Goal: Task Accomplishment & Management: Complete application form

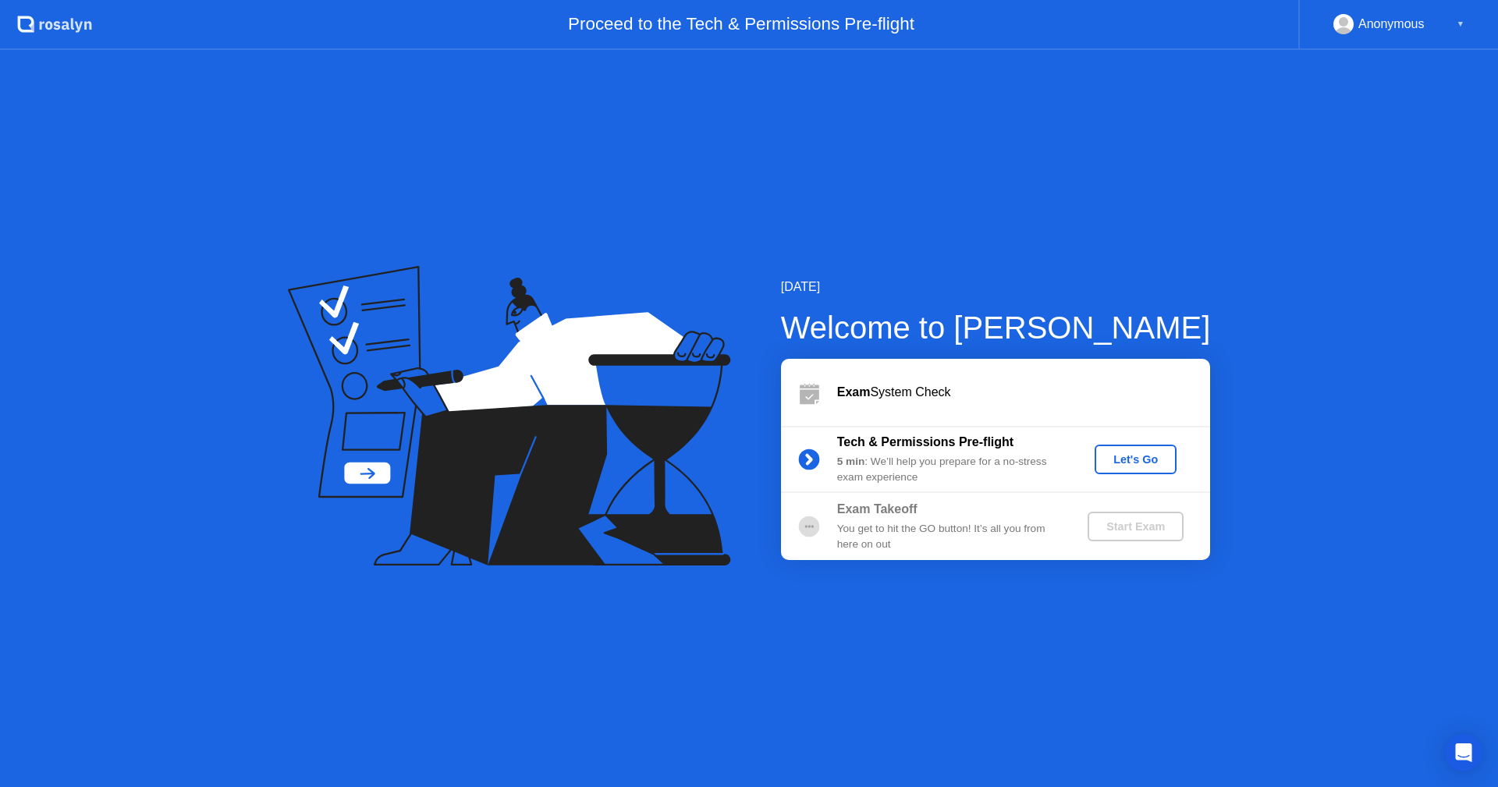
drag, startPoint x: 1024, startPoint y: 470, endPoint x: 1104, endPoint y: 465, distance: 80.5
click at [1024, 470] on div "5 min : We’ll help you prepare for a no-stress exam experience" at bounding box center [949, 470] width 225 height 32
click at [1147, 457] on div "Let's Go" at bounding box center [1135, 459] width 69 height 12
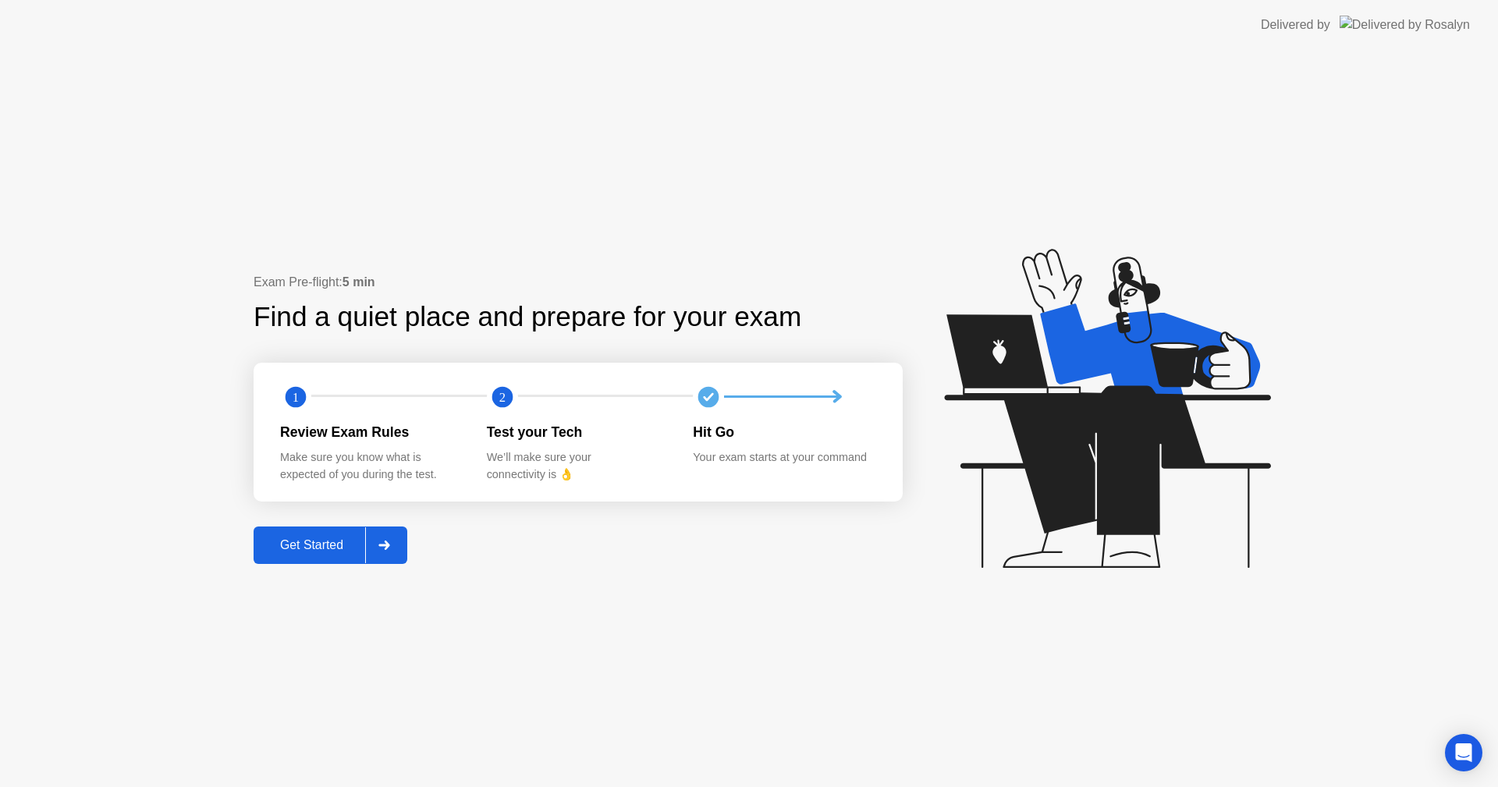
click at [327, 548] on div "Get Started" at bounding box center [311, 545] width 107 height 14
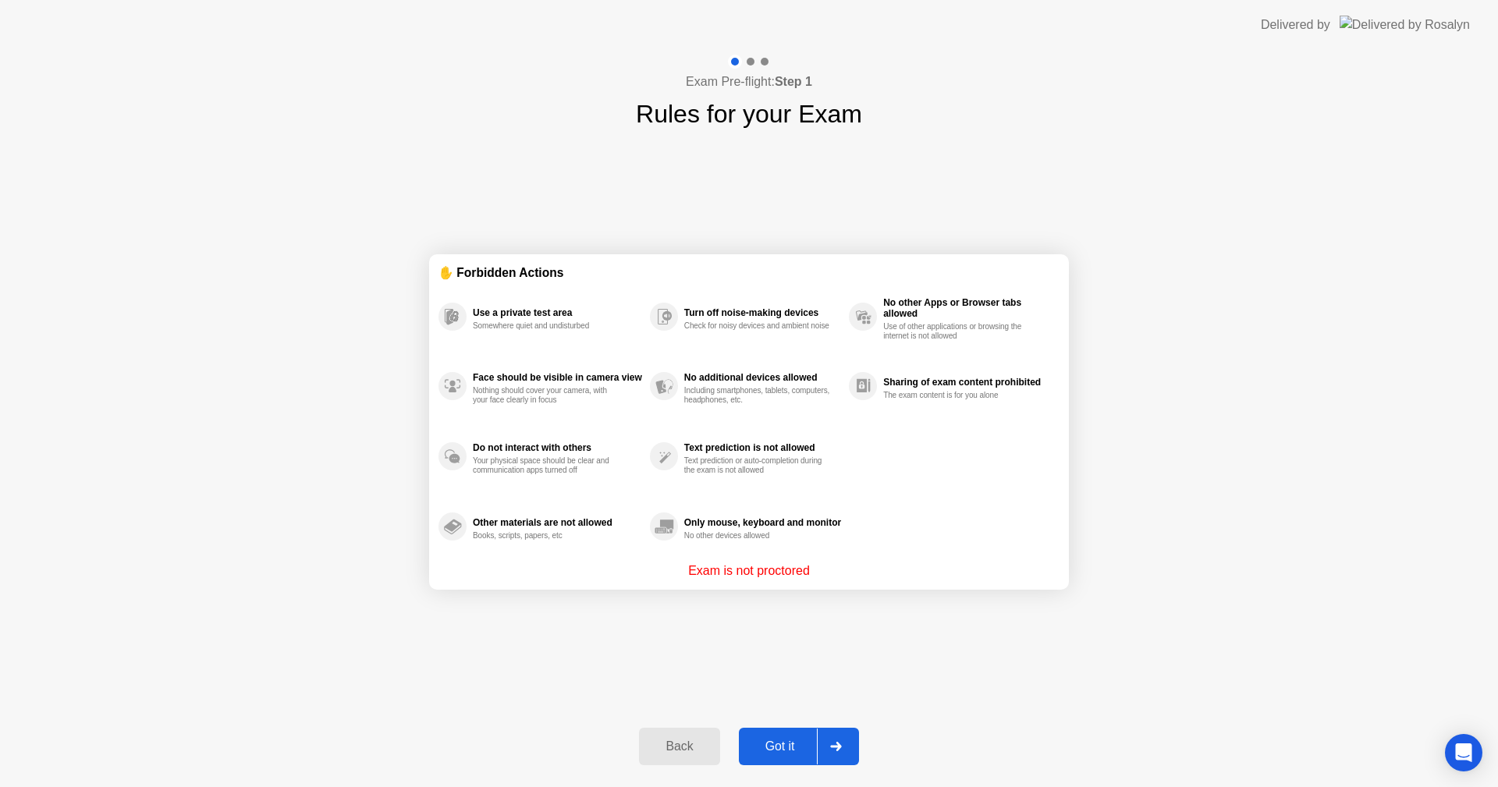
click at [799, 740] on div "Got it" at bounding box center [780, 747] width 73 height 14
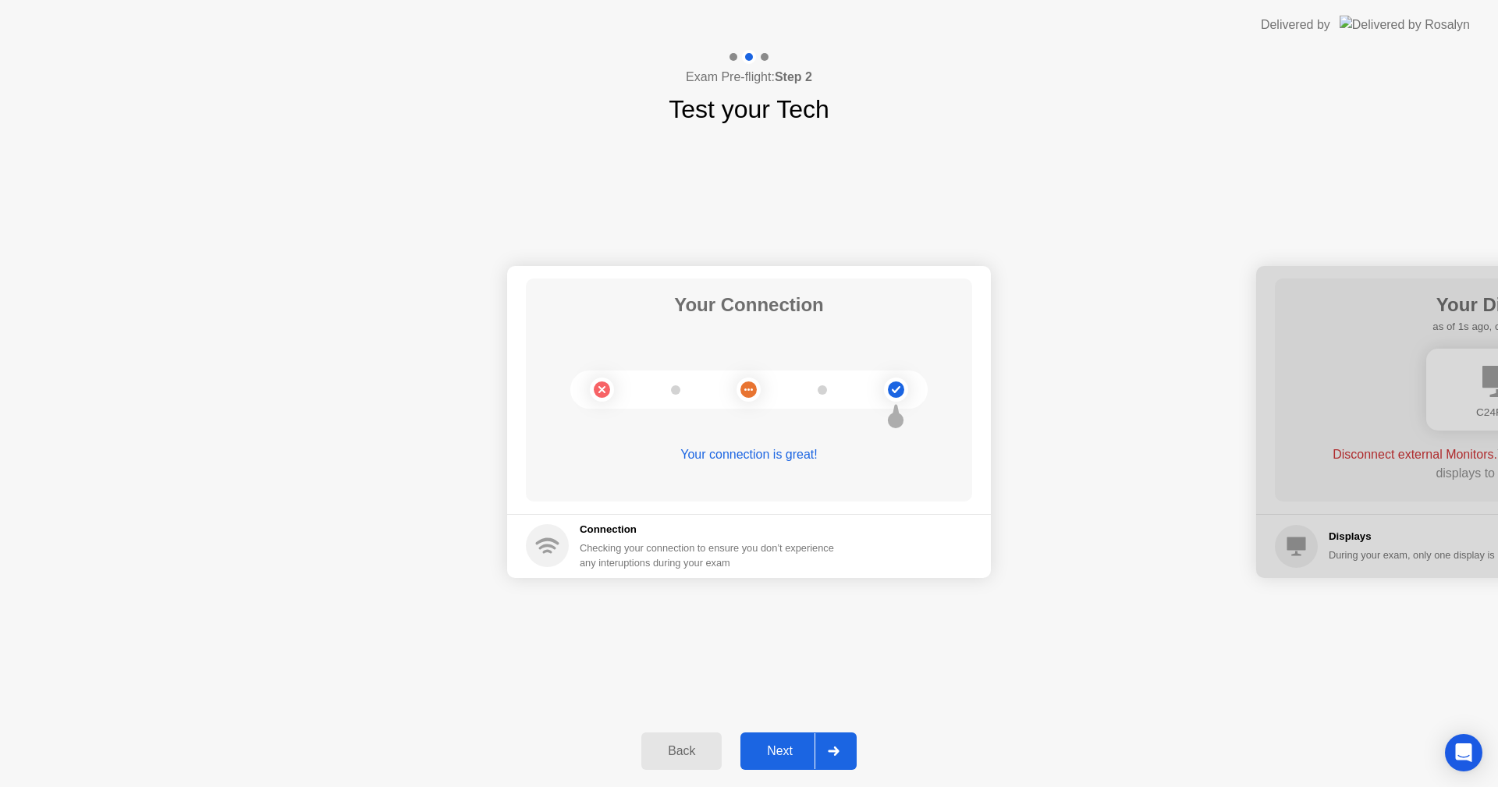
click at [778, 751] on div "Next" at bounding box center [779, 751] width 69 height 14
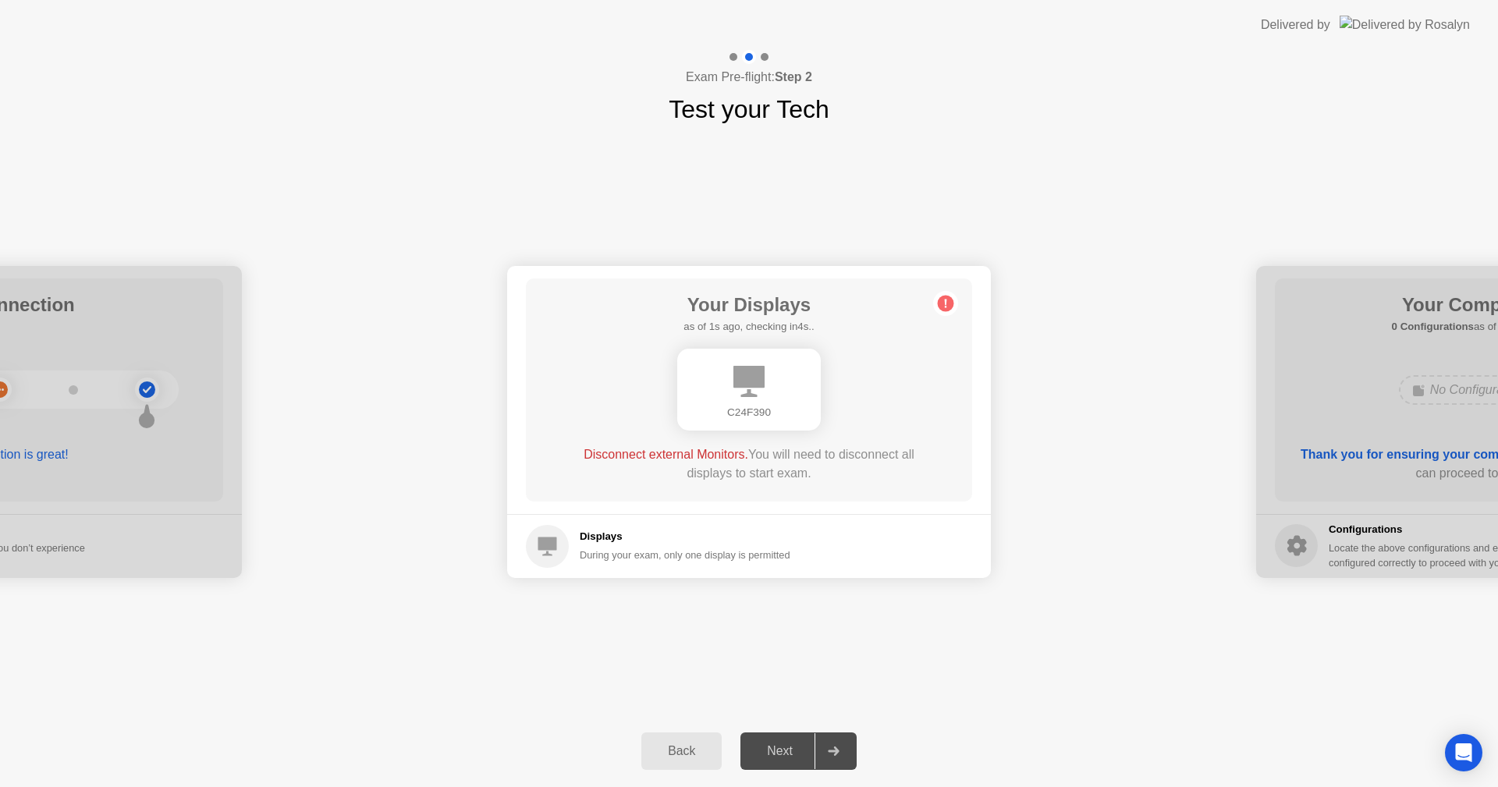
click at [766, 514] on footer "Displays During your exam, only one display is permitted" at bounding box center [749, 546] width 484 height 64
click at [776, 296] on h1 "Your Displays" at bounding box center [749, 305] width 130 height 28
click at [753, 396] on icon at bounding box center [749, 381] width 31 height 31
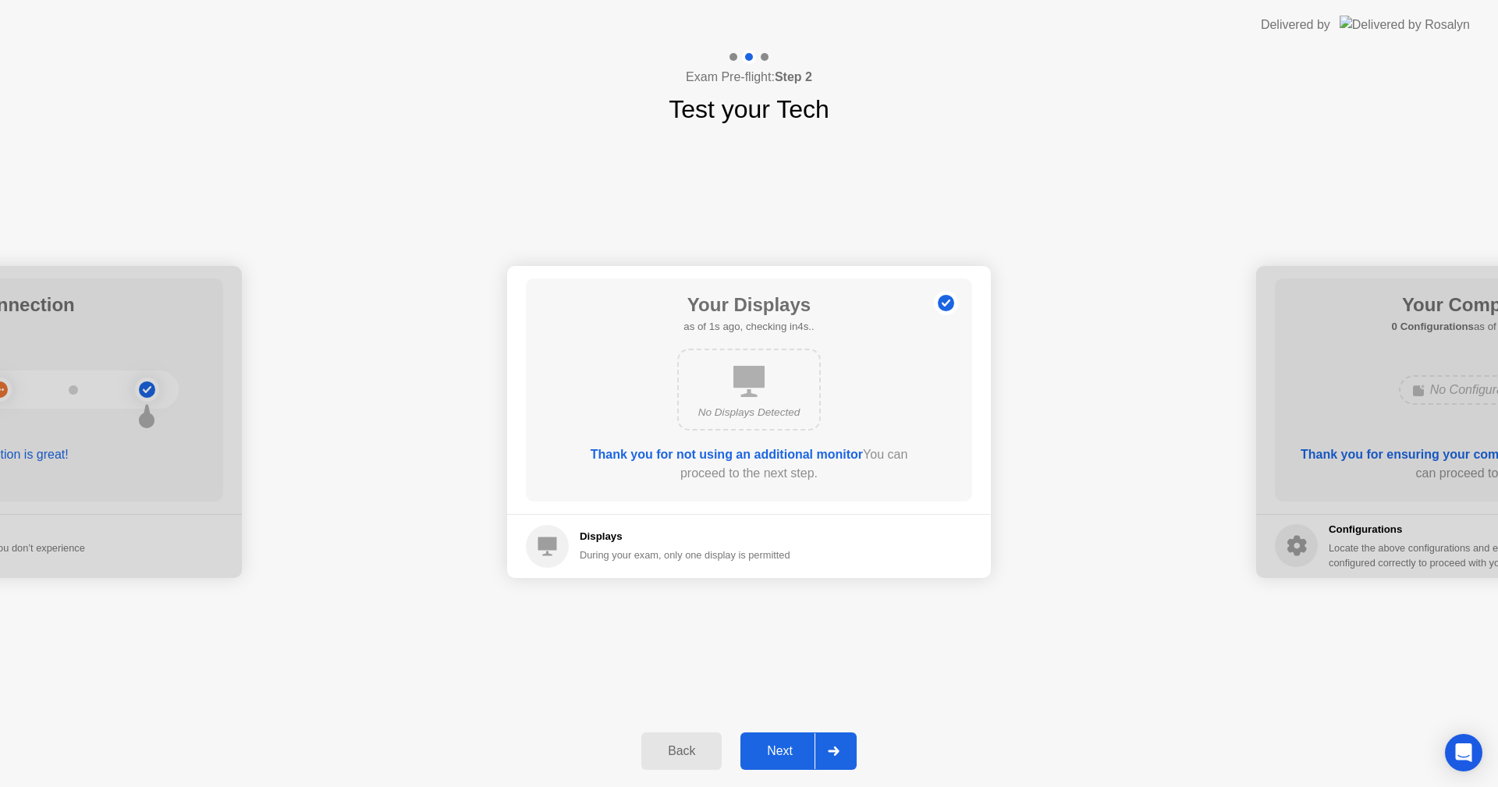
click at [728, 374] on div "No Displays Detected" at bounding box center [749, 390] width 144 height 82
click at [777, 741] on button "Next" at bounding box center [799, 751] width 116 height 37
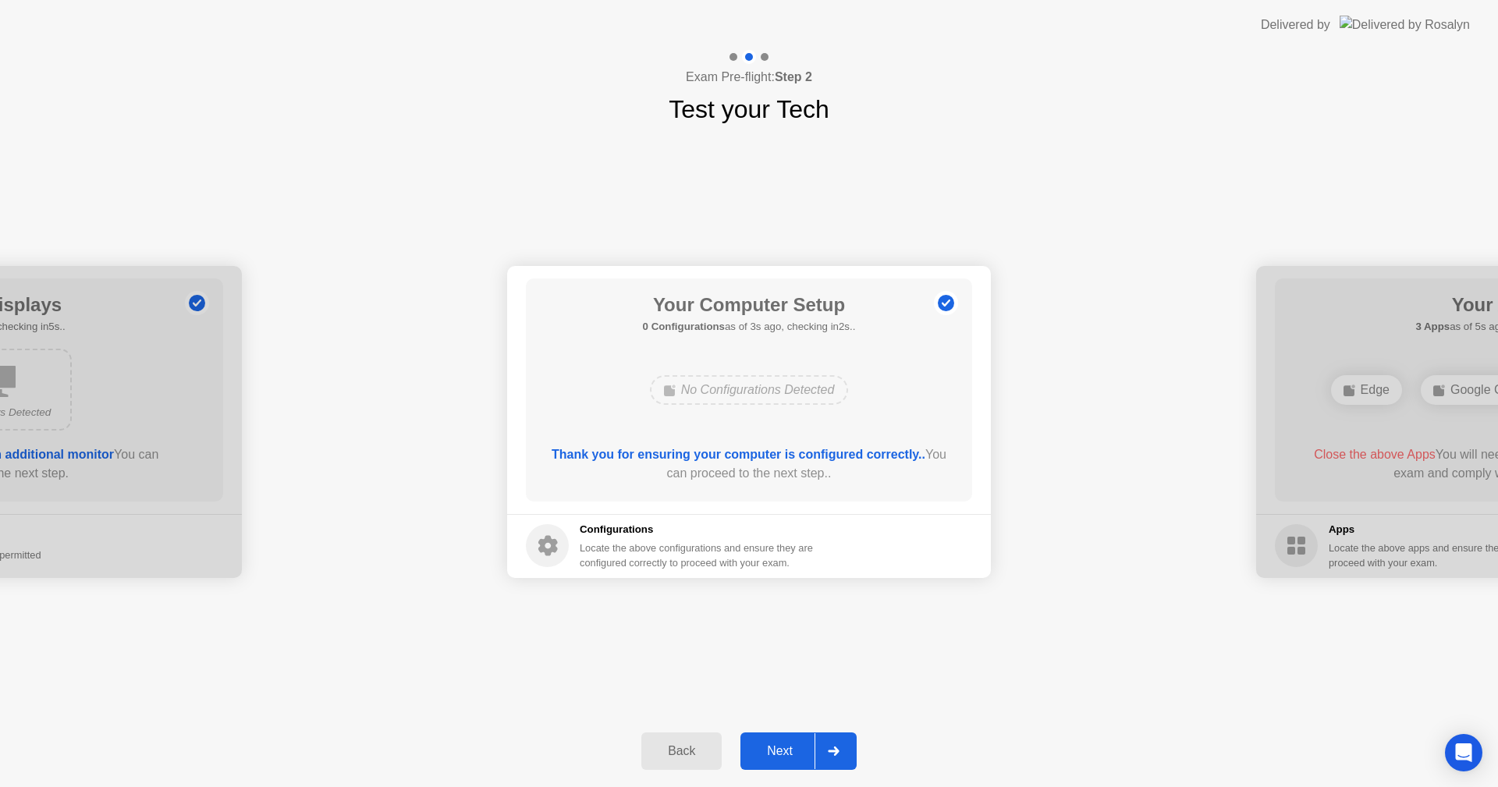
click at [776, 746] on div "Next" at bounding box center [779, 751] width 69 height 14
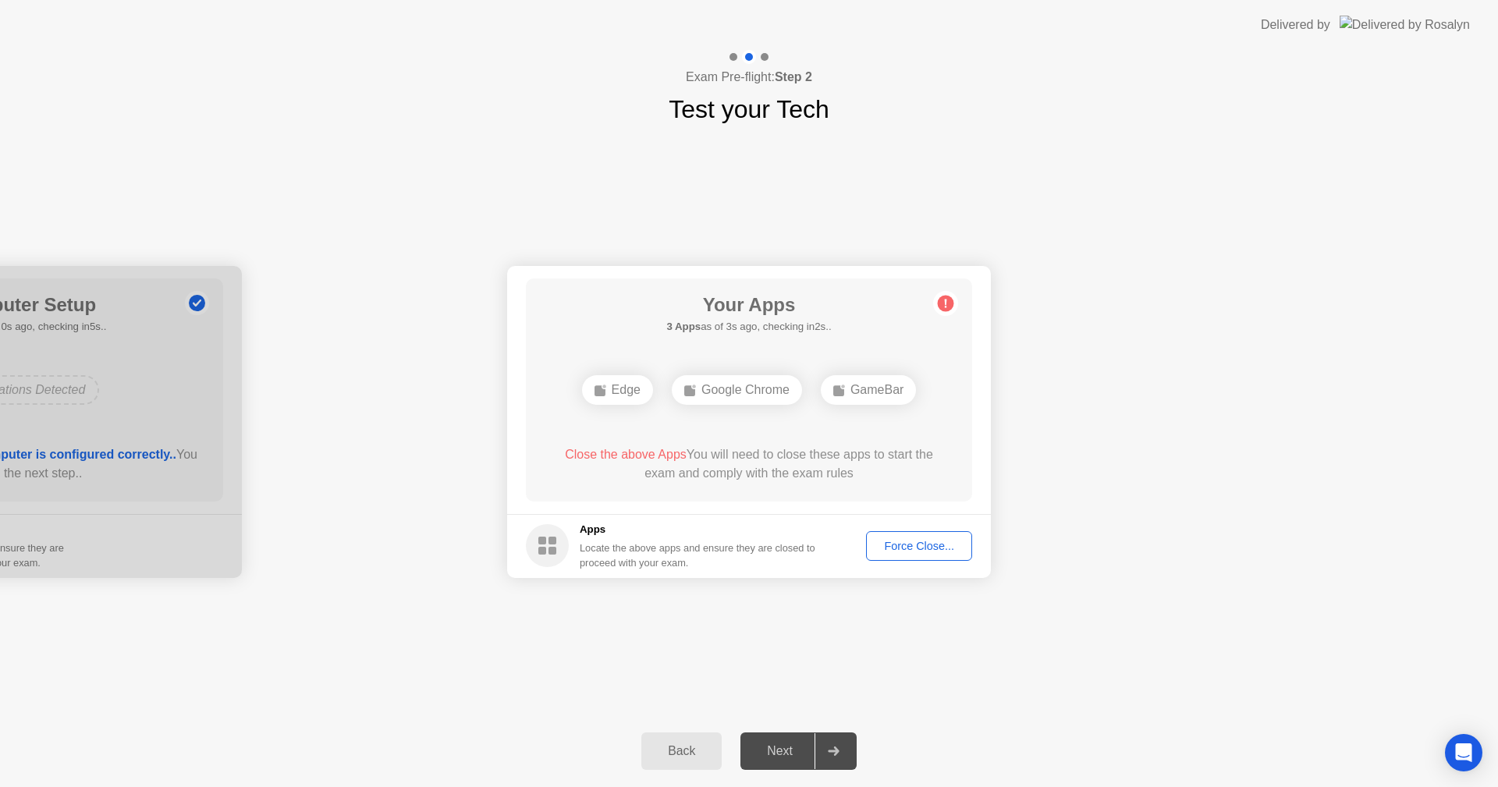
click at [795, 350] on div "Your Apps 3 Apps as of 3s ago, checking in2s.. Edge Google Chrome GameBar Close…" at bounding box center [749, 390] width 446 height 223
click at [907, 544] on div "Force Close..." at bounding box center [919, 546] width 95 height 12
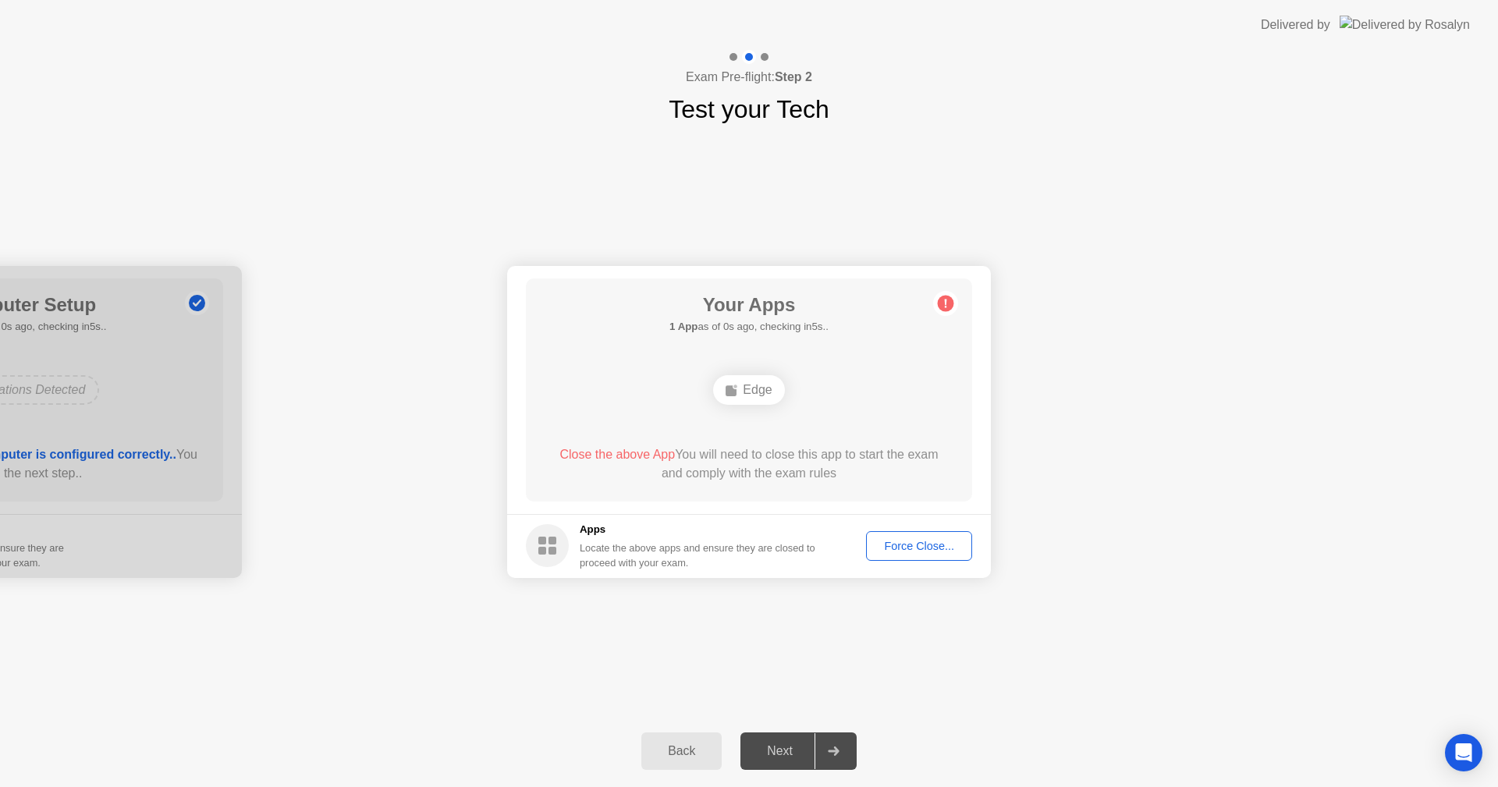
click at [925, 552] on div "Force Close..." at bounding box center [919, 546] width 95 height 12
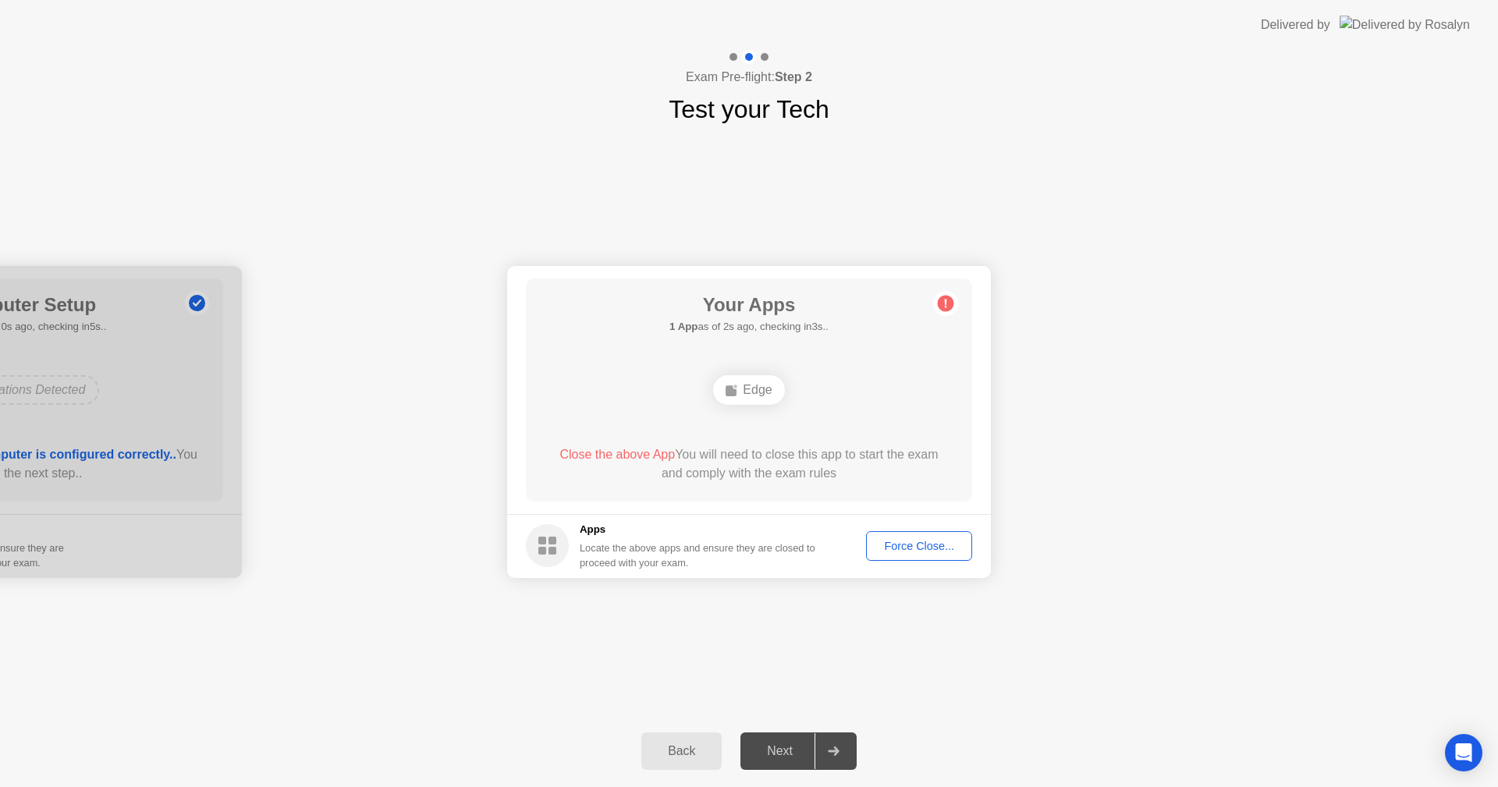
click at [825, 408] on div "Edge" at bounding box center [748, 390] width 357 height 42
click at [1250, 27] on header "Delivered by" at bounding box center [749, 25] width 1498 height 50
click at [741, 397] on div "Edge" at bounding box center [748, 390] width 71 height 30
click at [737, 391] on rect at bounding box center [731, 390] width 11 height 11
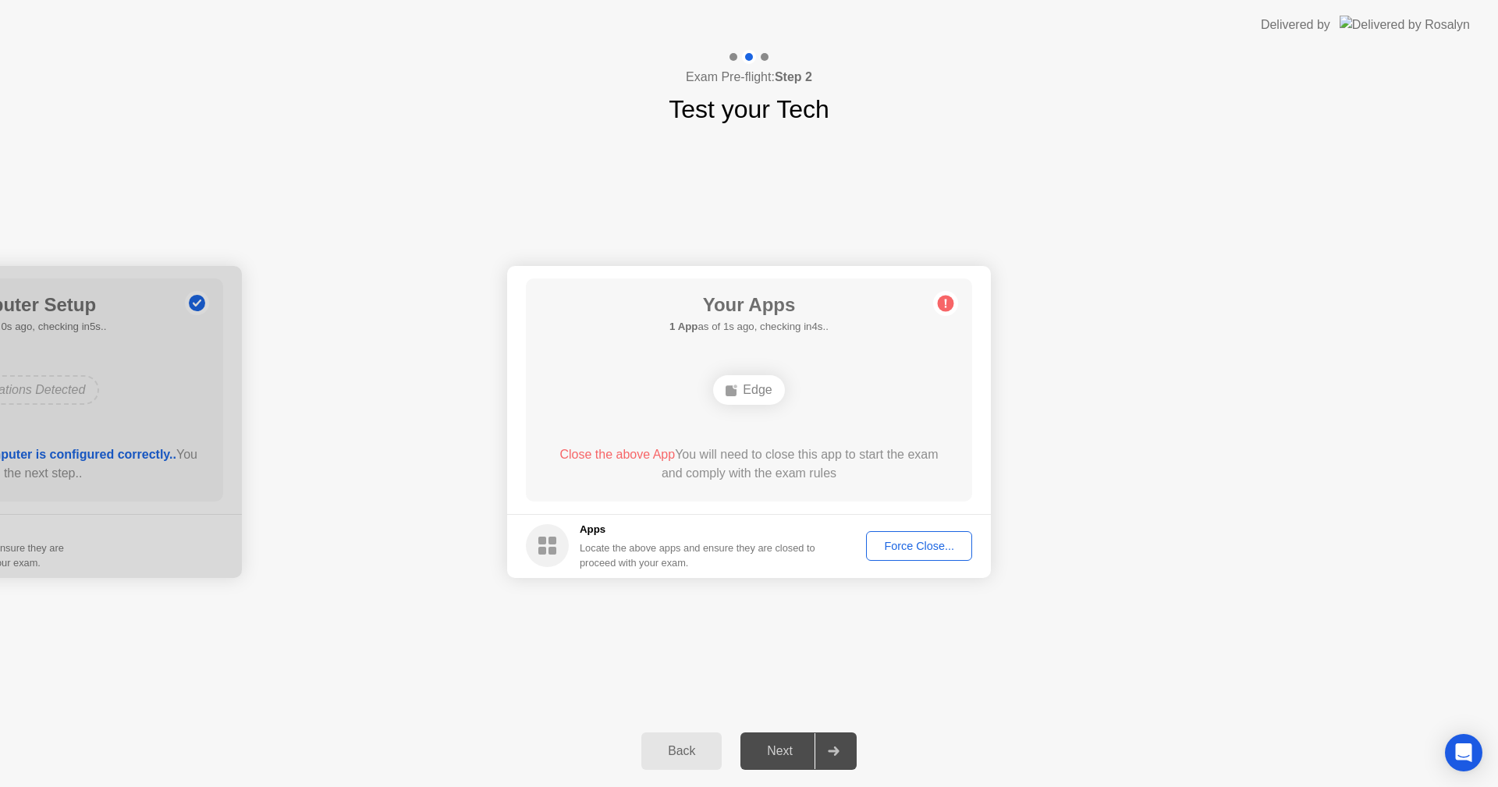
click at [737, 389] on ellipse at bounding box center [736, 386] width 5 height 5
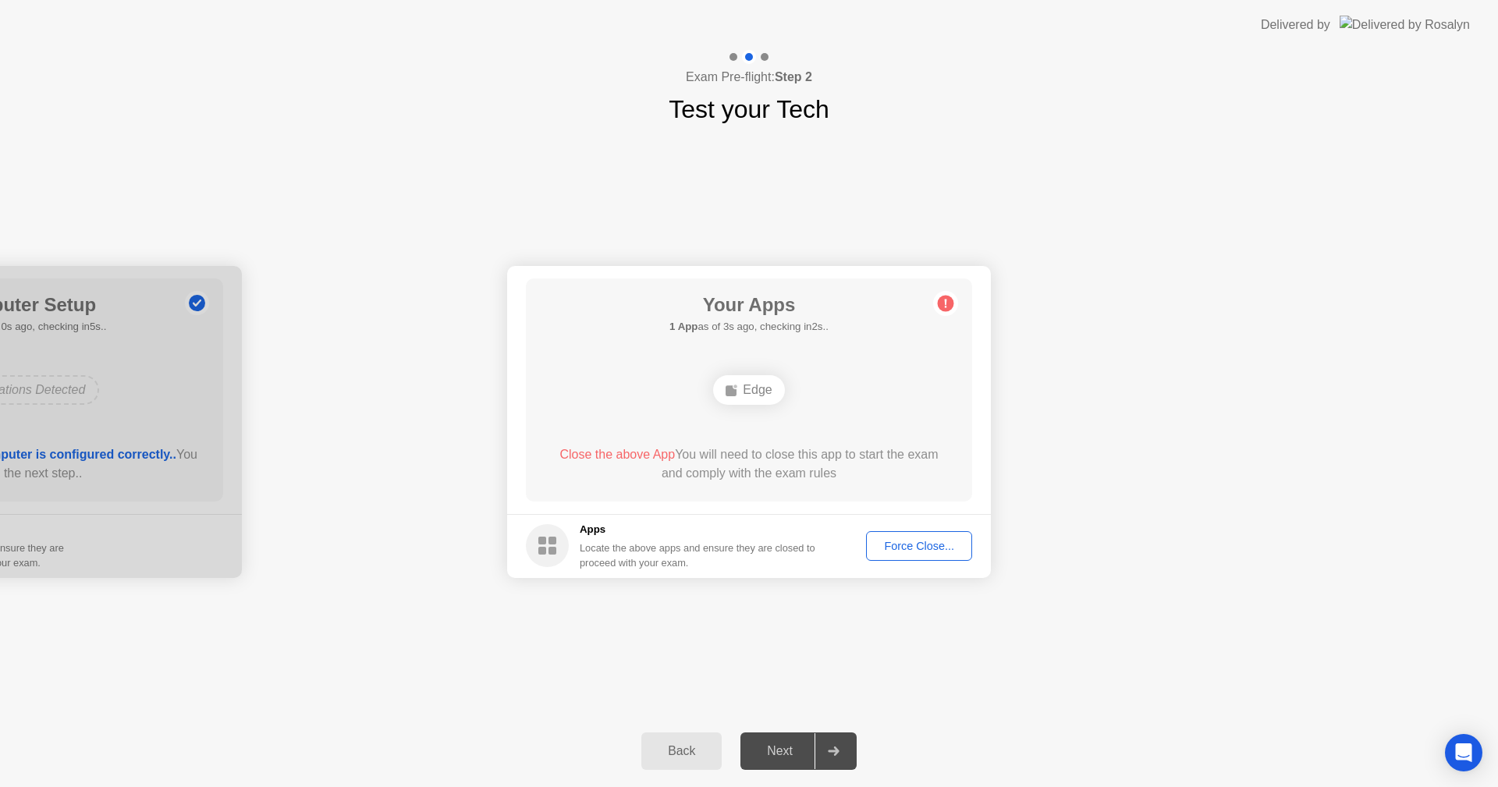
click at [539, 545] on circle at bounding box center [547, 545] width 43 height 43
click at [632, 545] on div "Locate the above apps and ensure they are closed to proceed with your exam." at bounding box center [698, 556] width 236 height 30
click at [661, 554] on div "Locate the above apps and ensure they are closed to proceed with your exam." at bounding box center [698, 556] width 236 height 30
click at [898, 550] on div "Force Close..." at bounding box center [919, 546] width 95 height 12
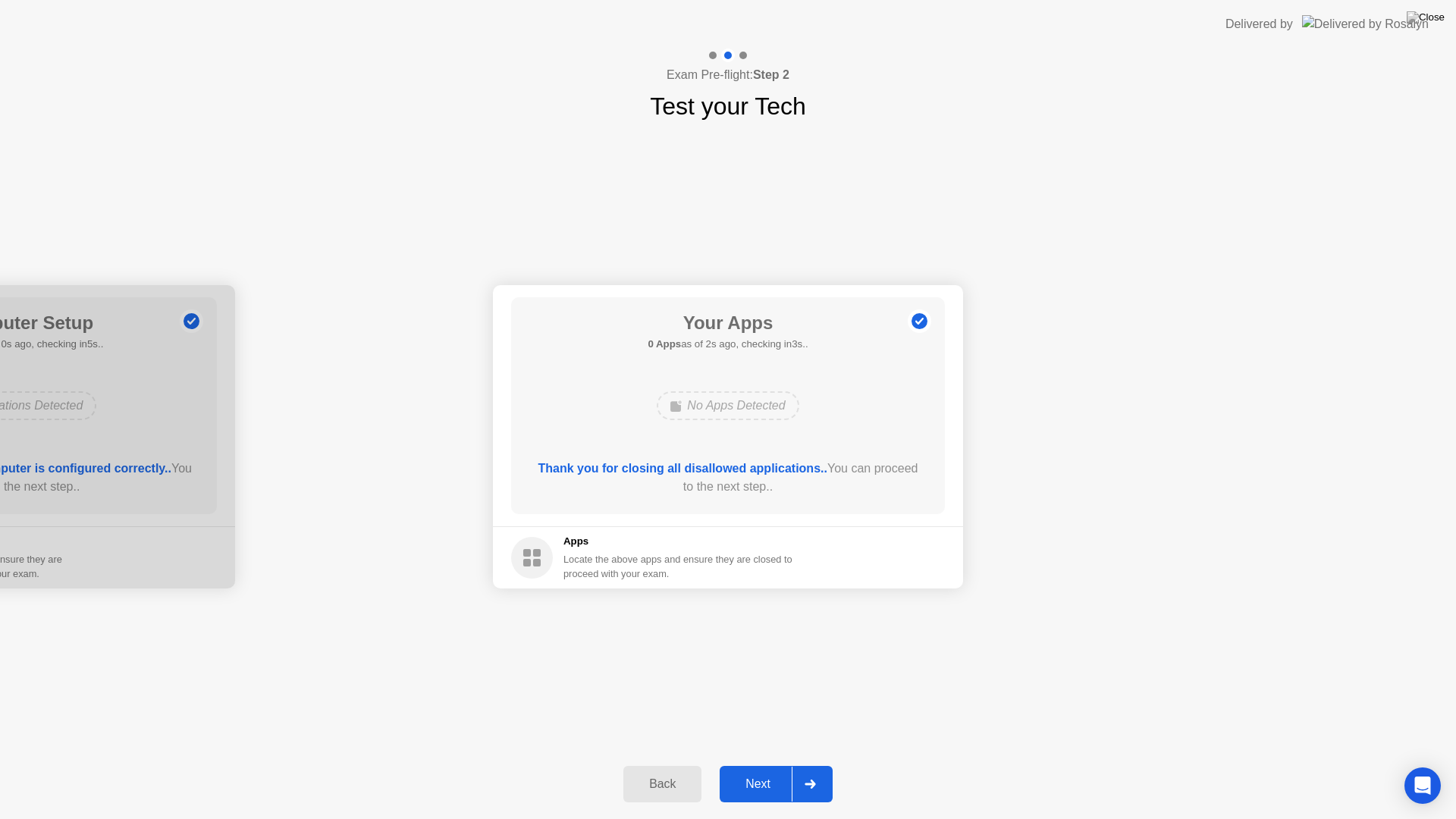
click at [758, 713] on div "Your Connection Your connection is great! Connection Checking your connection t…" at bounding box center [728, 436] width 1456 height 625
click at [751, 354] on div "Your Apps 0 Apps as of 0s ago, checking in5s.. No Apps Detected Thank you for c…" at bounding box center [728, 405] width 433 height 217
drag, startPoint x: 1061, startPoint y: 45, endPoint x: 1037, endPoint y: 26, distance: 30.6
click at [1057, 42] on header "Delivered by" at bounding box center [728, 24] width 1456 height 49
click at [1033, 22] on header "Delivered by" at bounding box center [728, 24] width 1456 height 49
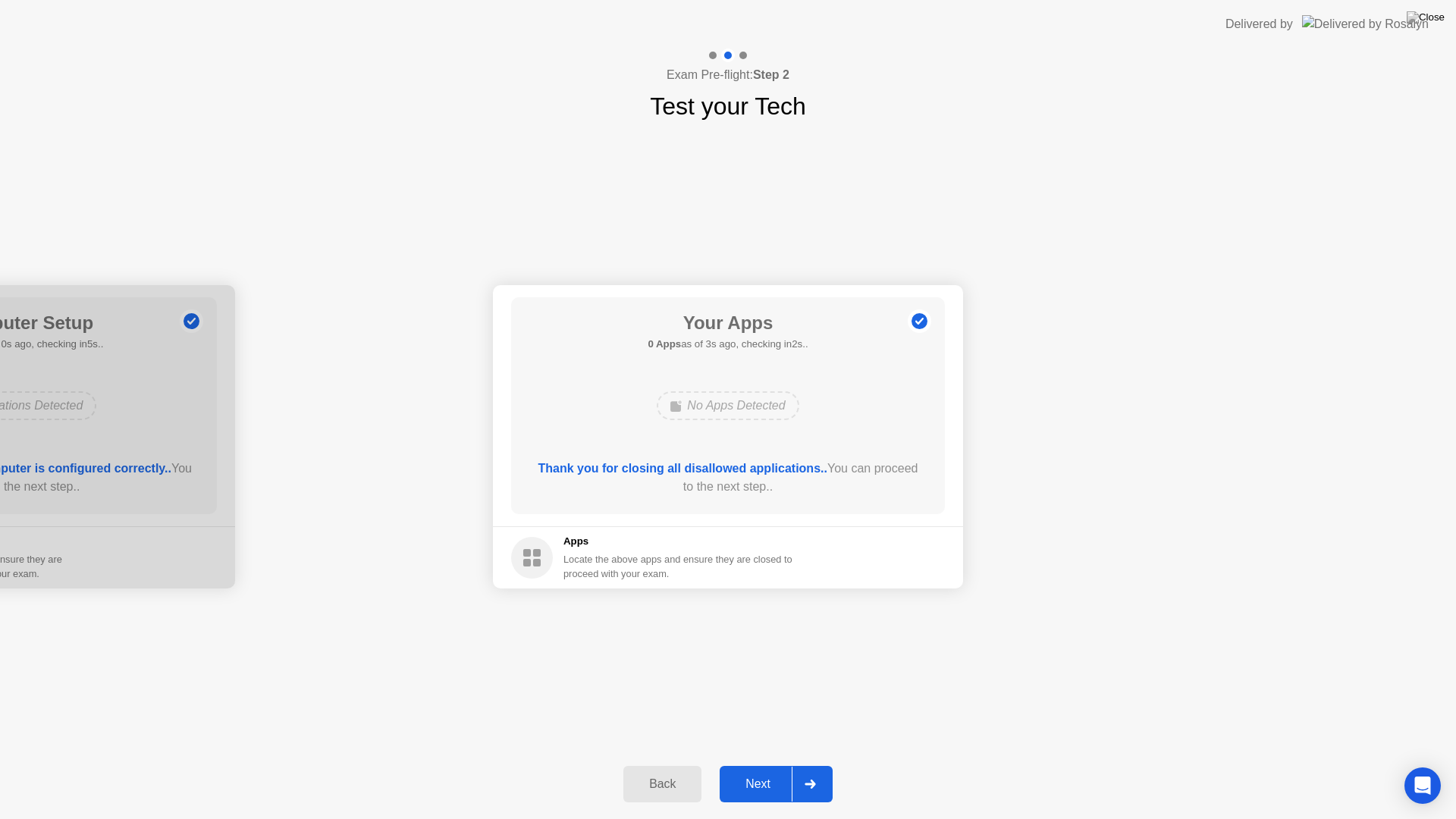
click at [1032, 21] on header "Delivered by" at bounding box center [728, 24] width 1456 height 49
click at [1026, 14] on header "Delivered by" at bounding box center [728, 24] width 1456 height 49
drag, startPoint x: 1026, startPoint y: 14, endPoint x: 1020, endPoint y: 8, distance: 8.5
click at [1024, 12] on header "Delivered by" at bounding box center [728, 24] width 1456 height 49
click at [1020, 8] on header "Delivered by" at bounding box center [728, 24] width 1456 height 49
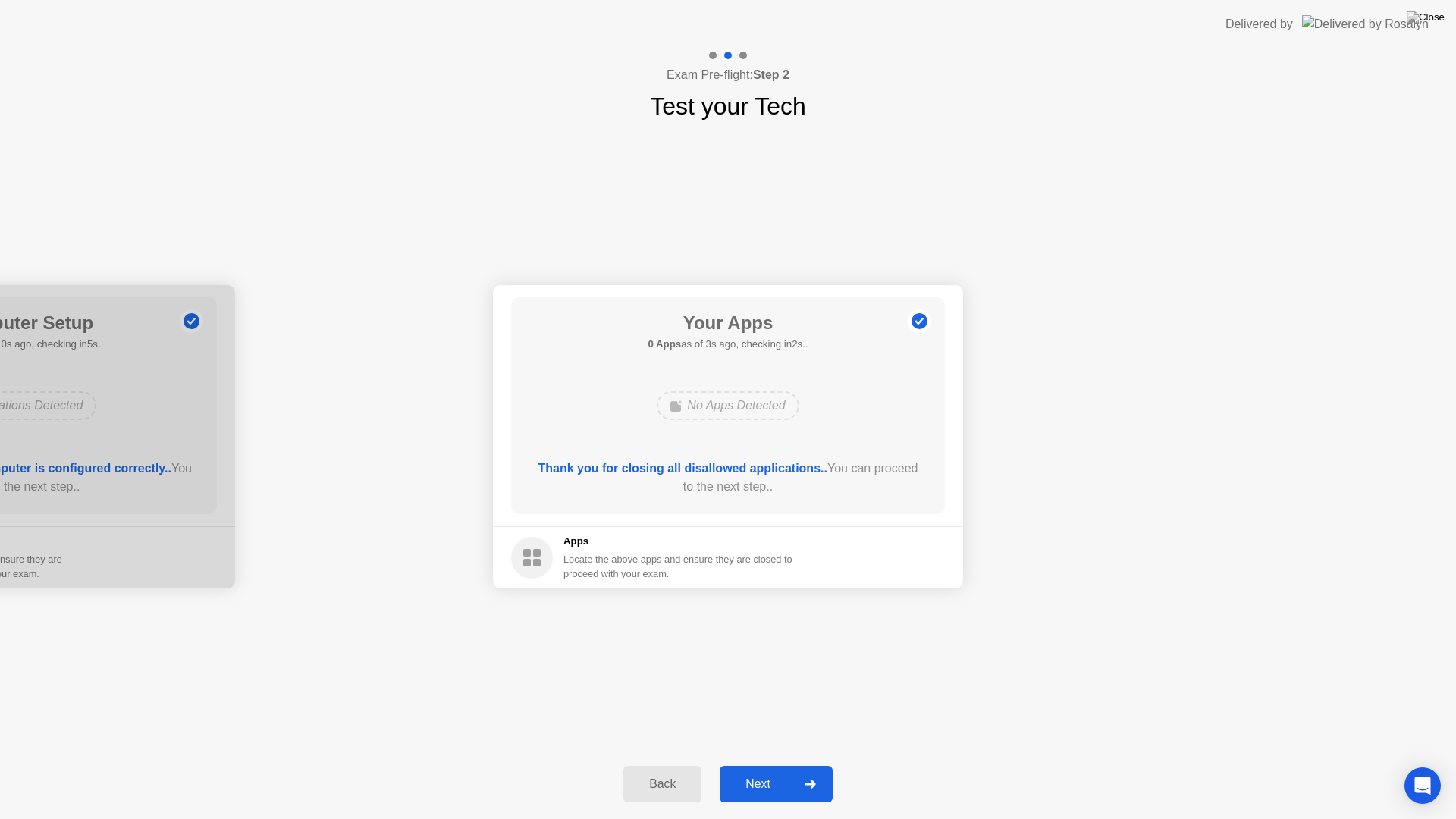
click at [1020, 8] on header "Delivered by" at bounding box center [728, 24] width 1456 height 49
click at [1011, 23] on header "Delivered by" at bounding box center [728, 24] width 1456 height 49
click at [588, 554] on div "Locate the above apps and ensure they are closed to proceed with your exam." at bounding box center [678, 566] width 229 height 29
click at [812, 321] on div "Your Apps 0 Apps as of 1s ago, checking in4s.. No Apps Detected Thank you for c…" at bounding box center [728, 405] width 433 height 217
click at [780, 382] on div "Your Apps 0 Apps as of 1s ago, checking in4s.. No Apps Detected Thank you for c…" at bounding box center [728, 405] width 433 height 217
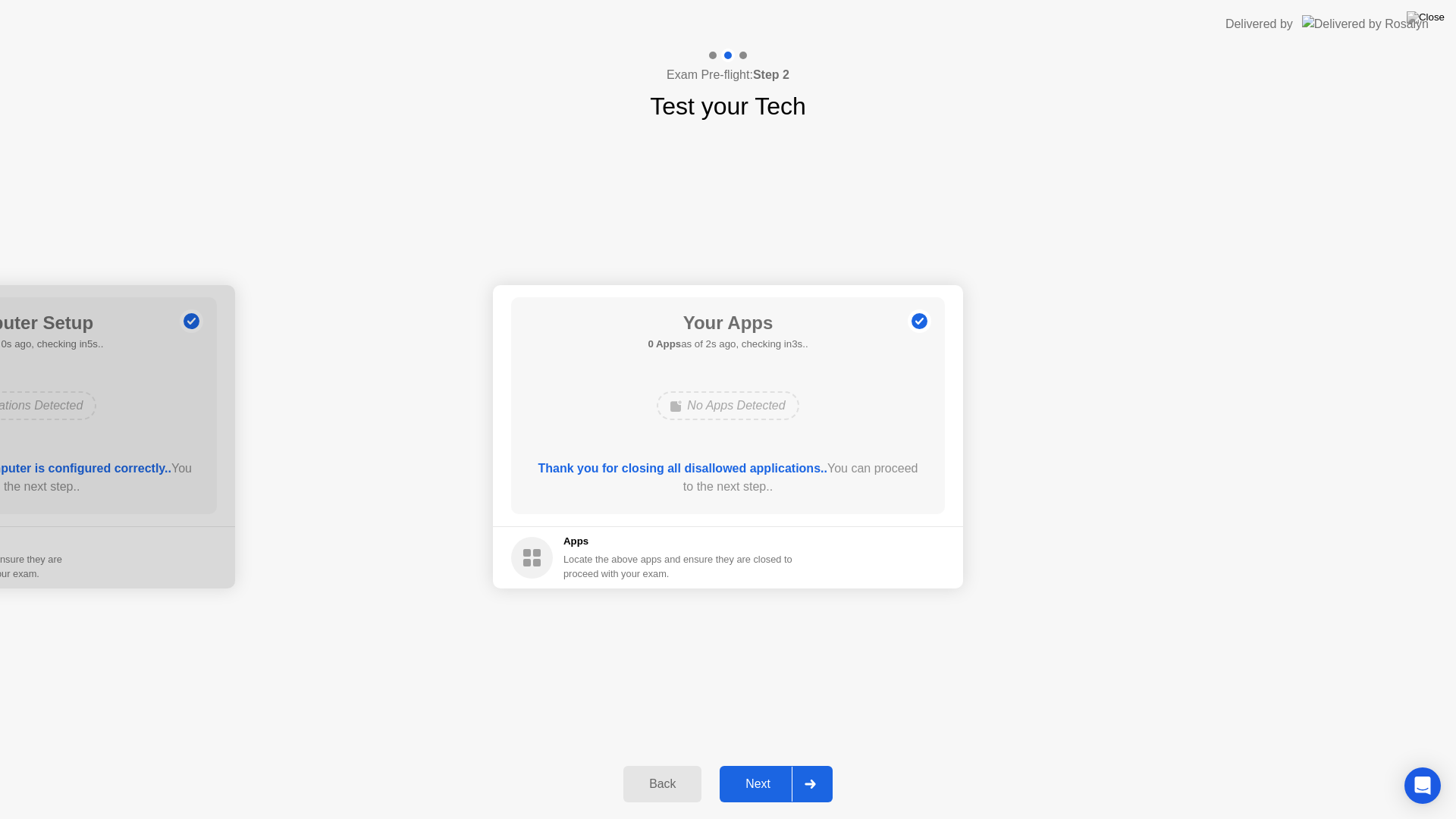
click at [771, 393] on div "No Apps Detected" at bounding box center [728, 406] width 142 height 29
click at [916, 325] on circle at bounding box center [919, 322] width 16 height 16
click at [755, 765] on div "Next" at bounding box center [757, 784] width 67 height 14
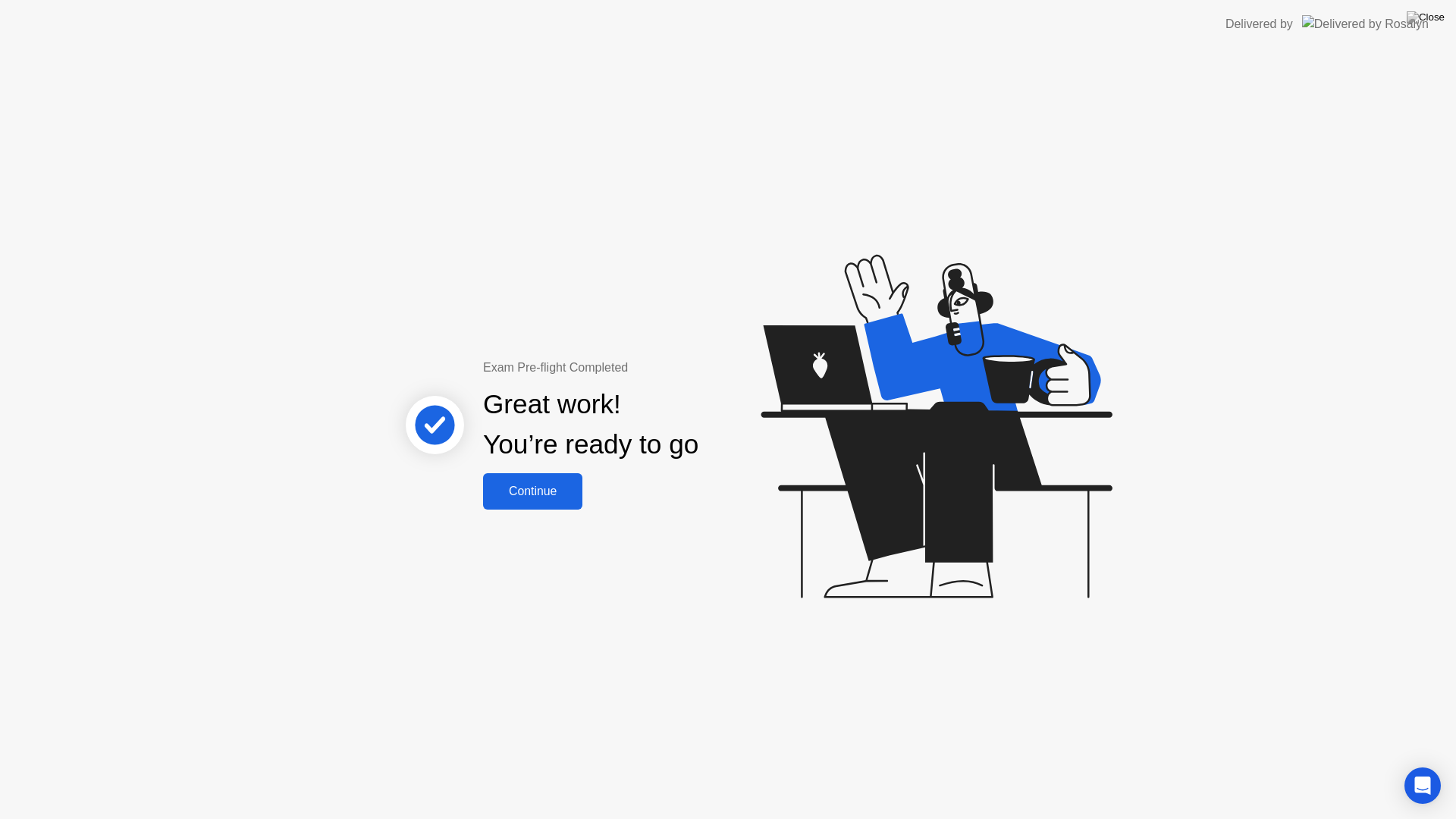
click at [520, 485] on div "Continue" at bounding box center [533, 492] width 90 height 14
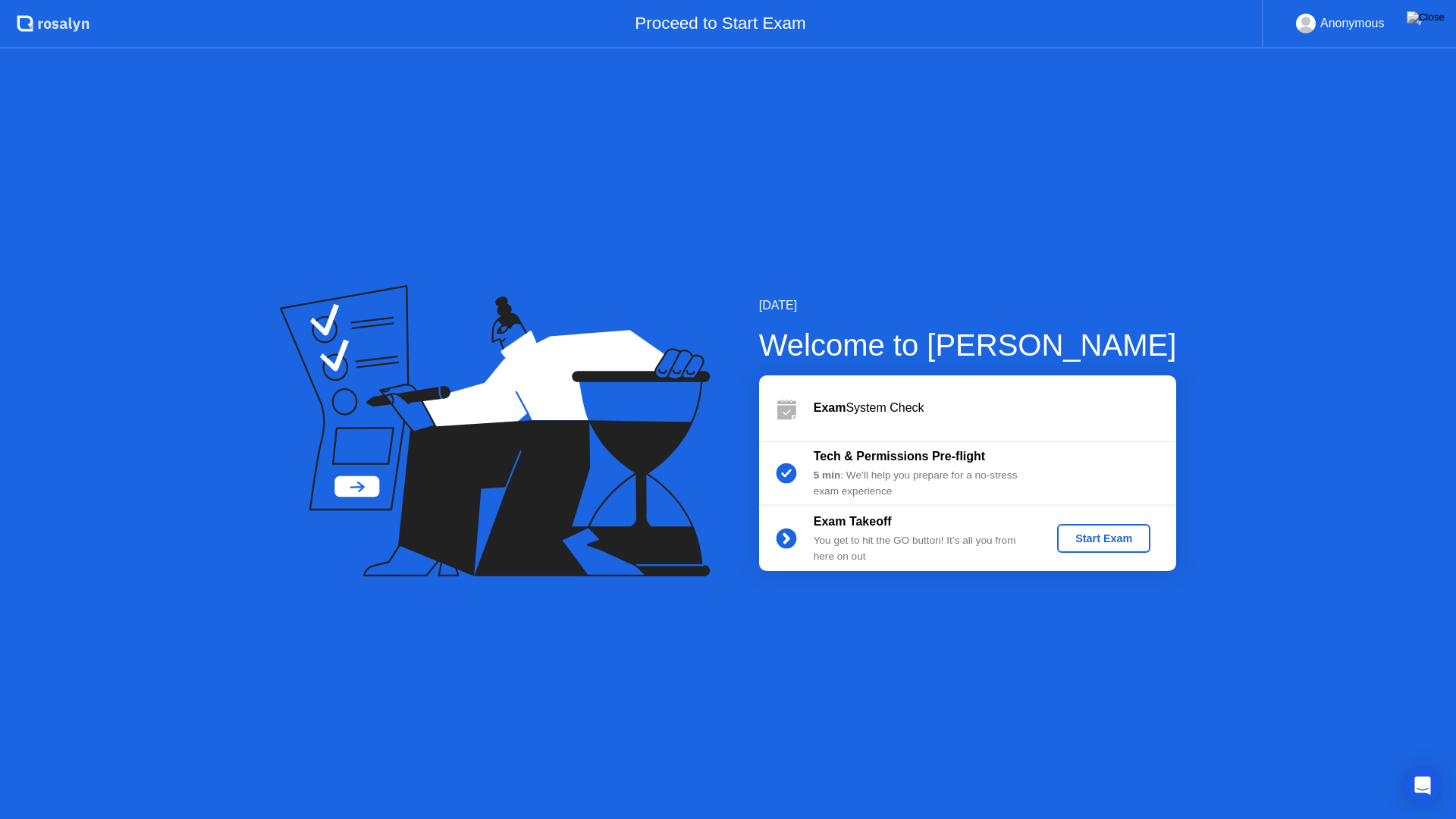
click at [1062, 638] on div "[DATE] Welcome to [PERSON_NAME] Exam System Check Tech & Permissions Pre-flight…" at bounding box center [728, 433] width 1456 height 770
click at [1112, 536] on div "Start Exam" at bounding box center [1103, 538] width 81 height 12
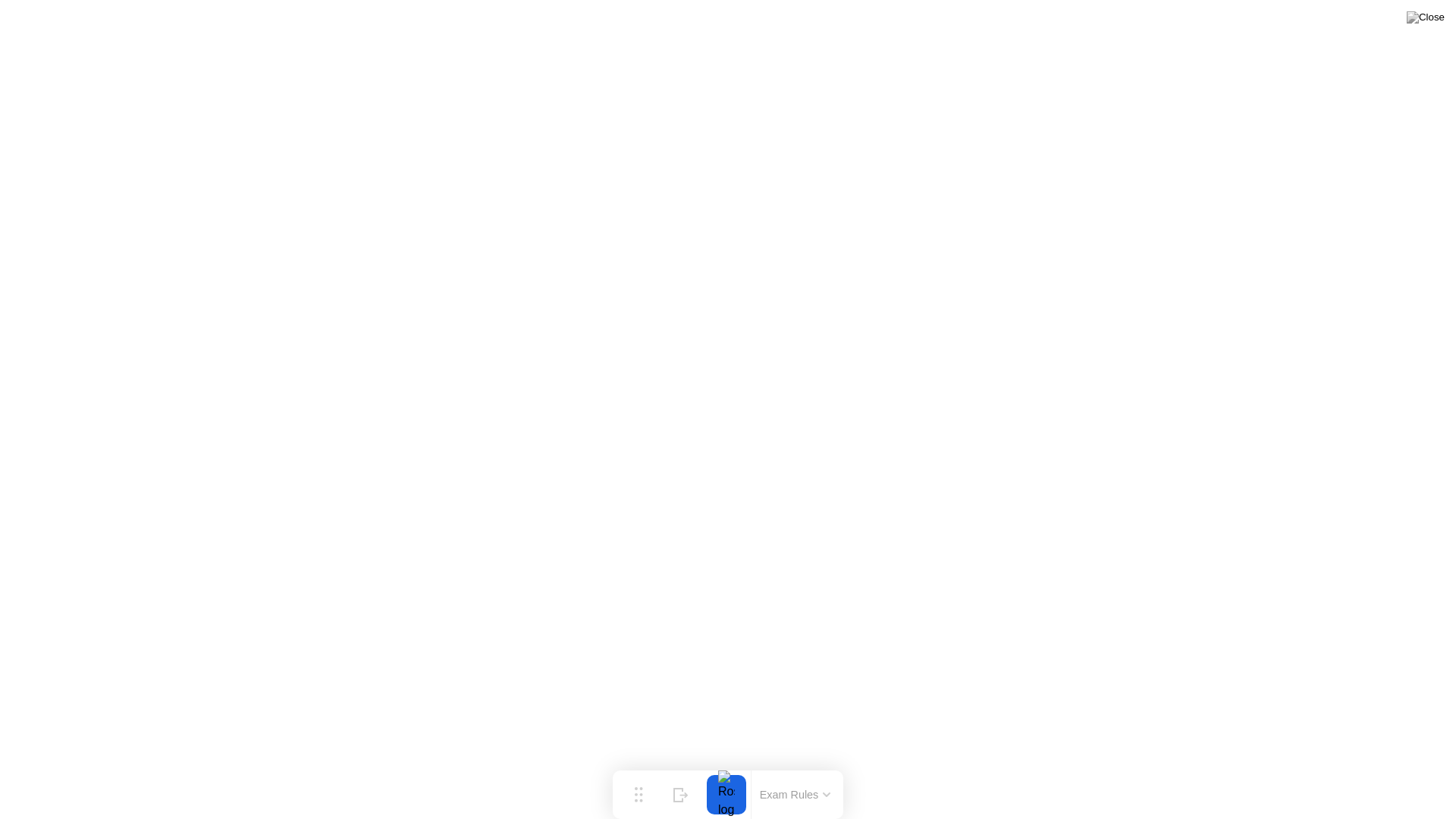
click at [792, 765] on button "Exam Rules" at bounding box center [795, 795] width 81 height 14
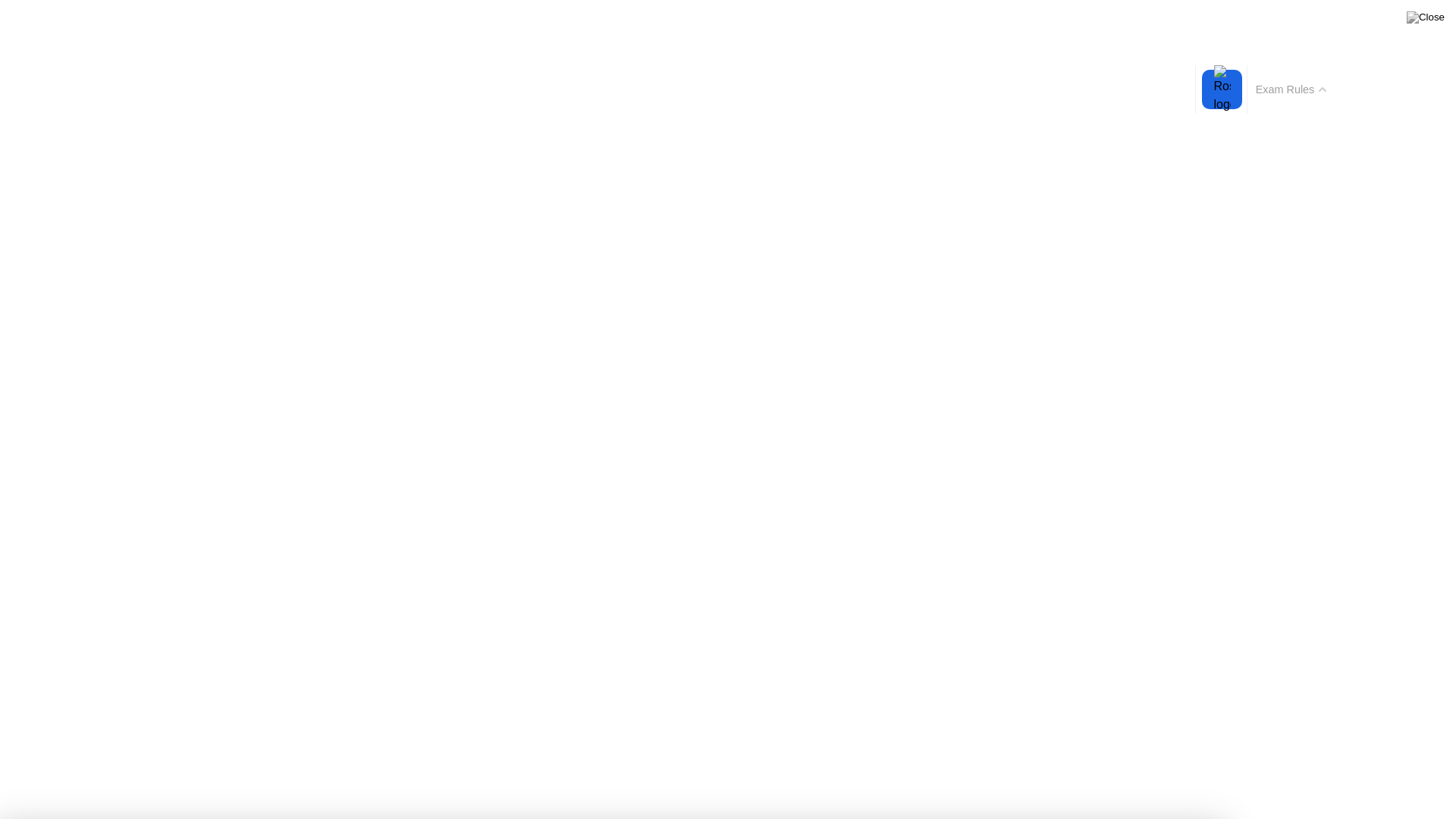
click at [1310, 85] on button "Exam Rules" at bounding box center [1292, 89] width 81 height 14
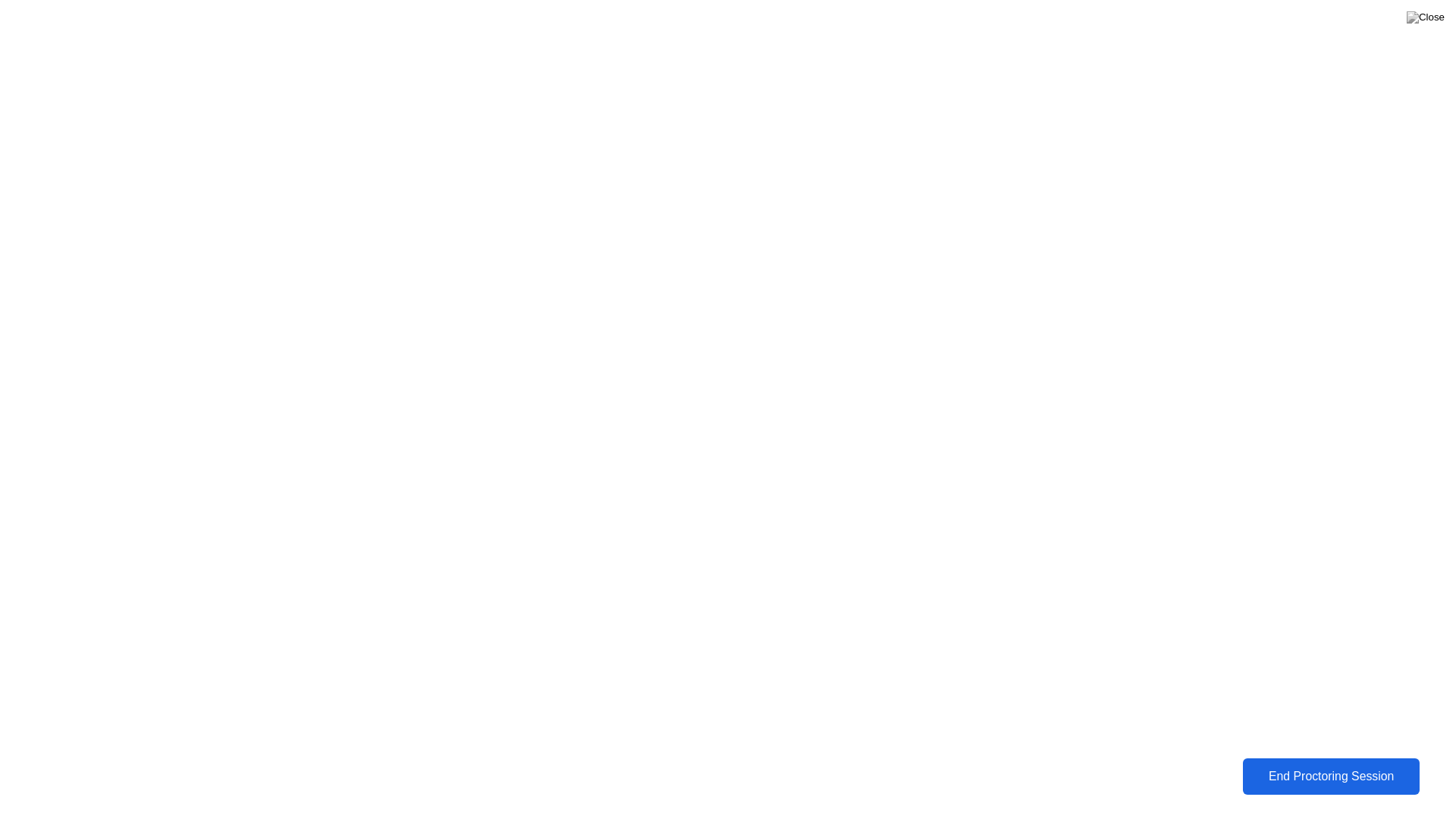
click at [1307, 765] on div "End Proctoring Session" at bounding box center [1331, 776] width 168 height 14
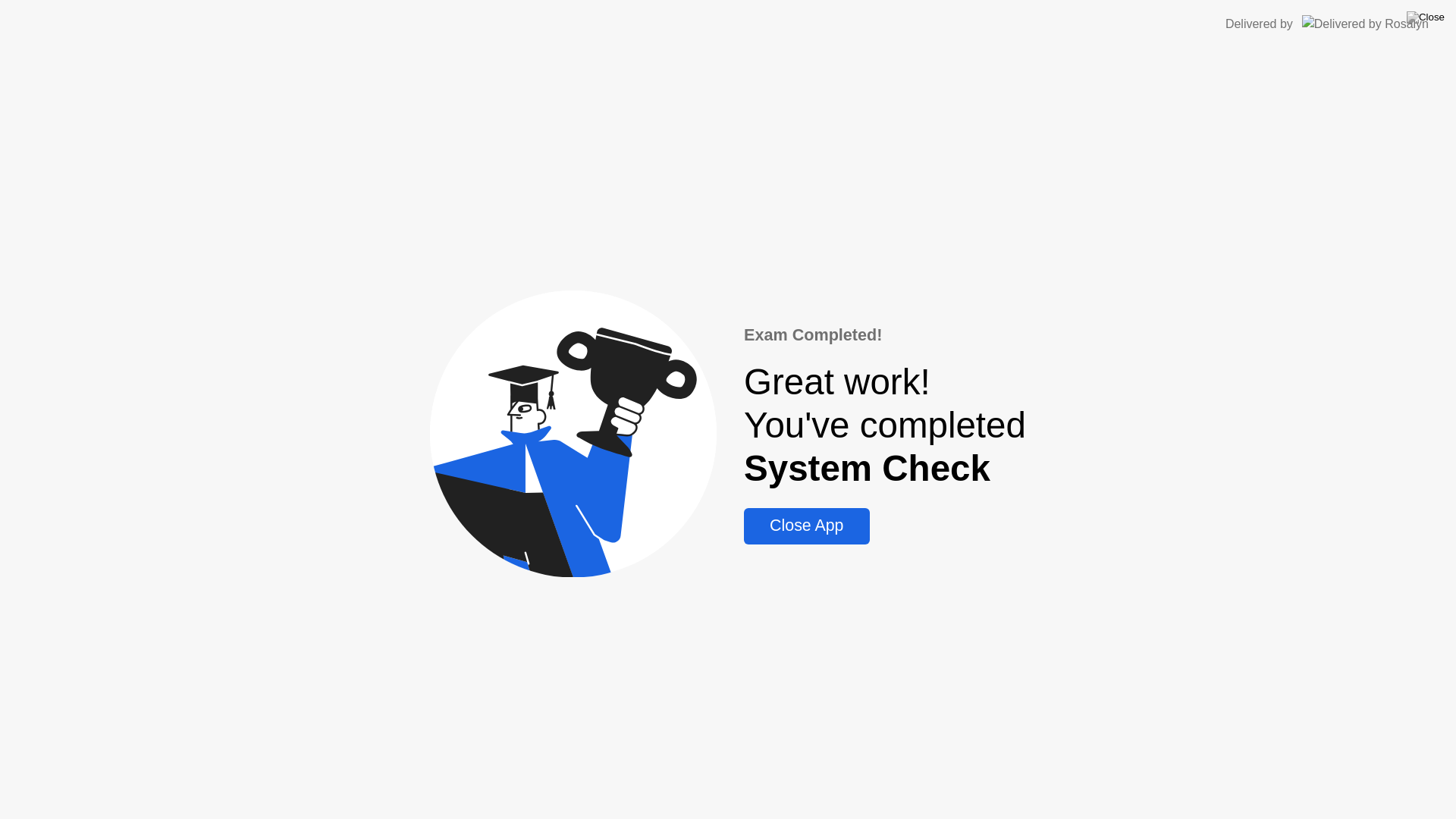
click at [815, 527] on div "Close App" at bounding box center [806, 526] width 116 height 19
